Goal: Find specific page/section: Find specific page/section

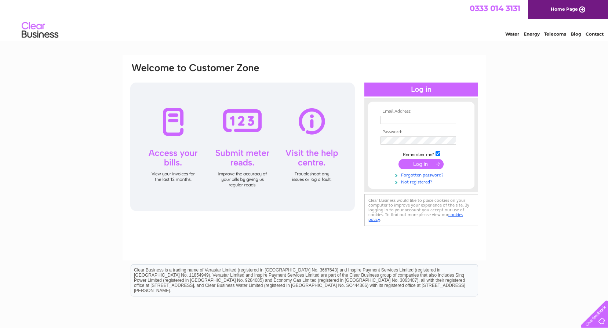
click at [418, 122] on input "text" at bounding box center [418, 120] width 76 height 8
type input "ependlebury@acciona.com"
click at [398, 160] on input "submit" at bounding box center [420, 165] width 45 height 10
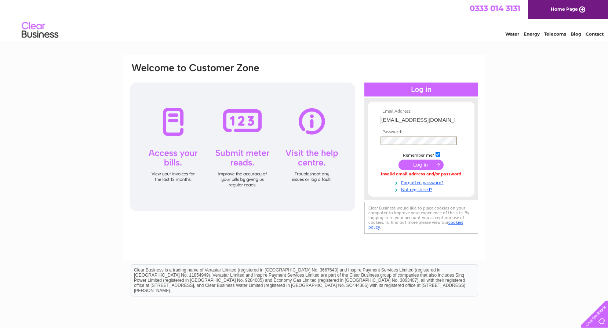
click at [398, 160] on input "submit" at bounding box center [420, 165] width 45 height 10
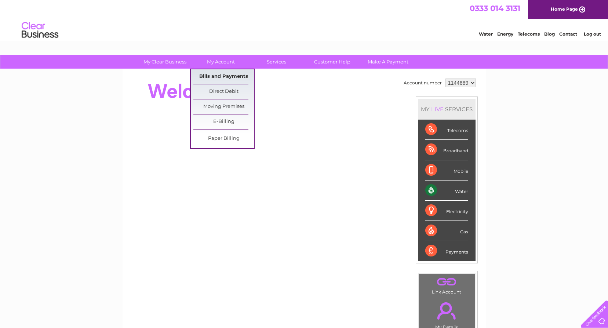
click at [214, 74] on link "Bills and Payments" at bounding box center [223, 76] width 61 height 15
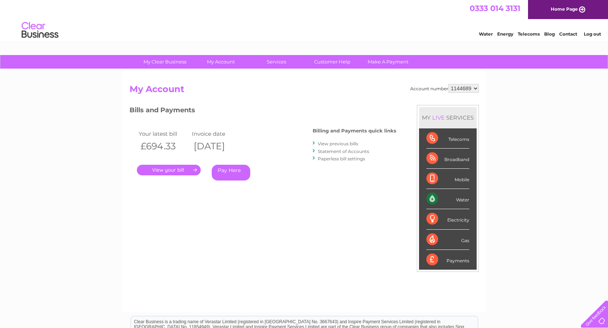
click at [174, 165] on link "." at bounding box center [169, 170] width 64 height 11
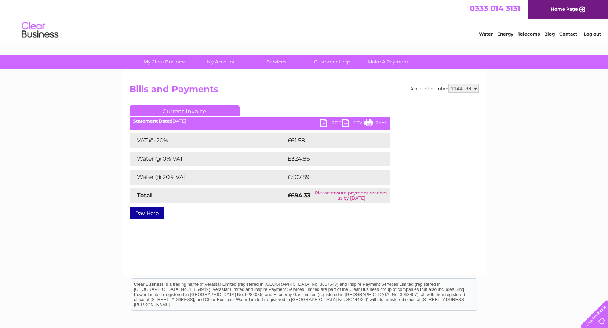
click at [331, 122] on link "PDF" at bounding box center [331, 124] width 22 height 11
